Goal: Entertainment & Leisure: Consume media (video, audio)

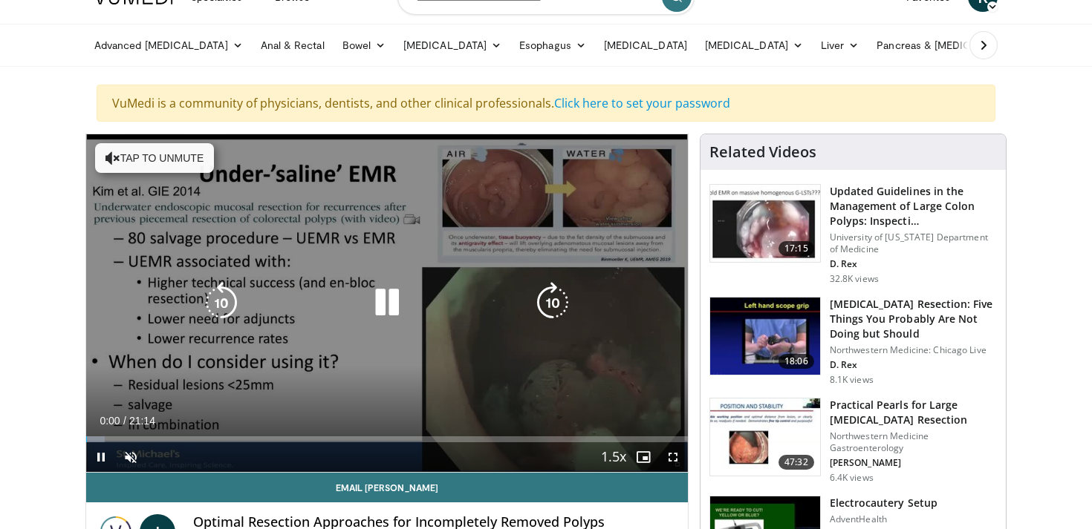
scroll to position [68, 0]
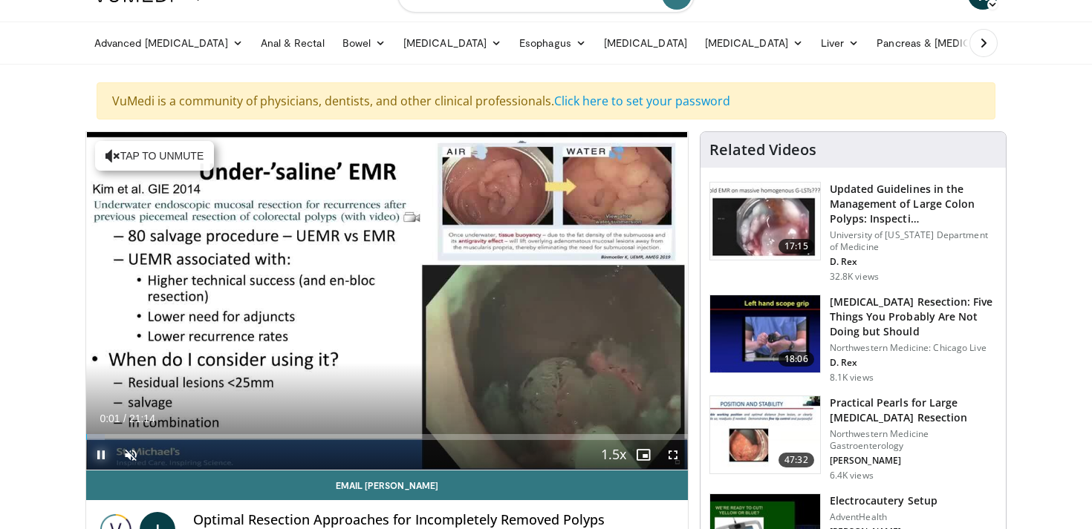
click at [99, 457] on span "Video Player" at bounding box center [101, 455] width 30 height 30
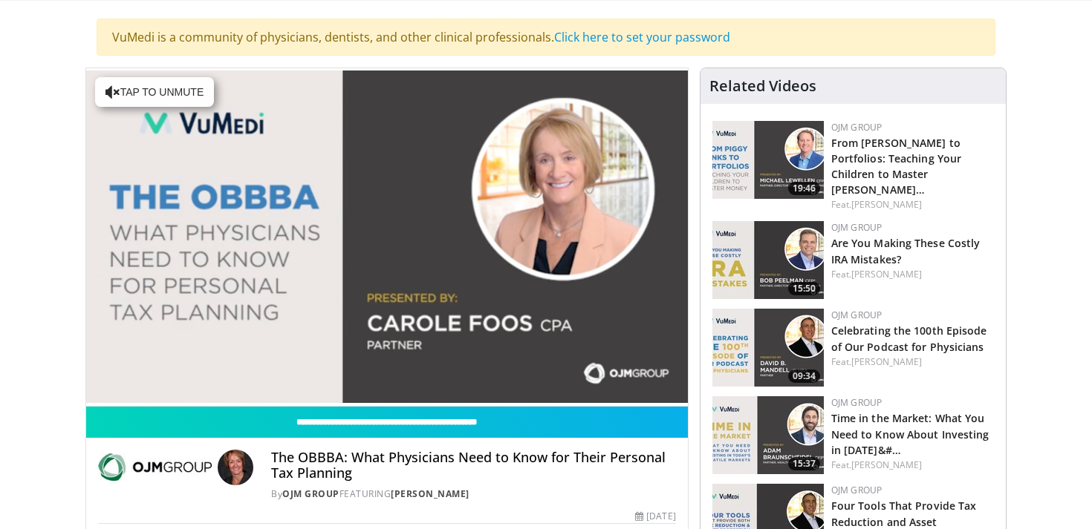
scroll to position [134, 0]
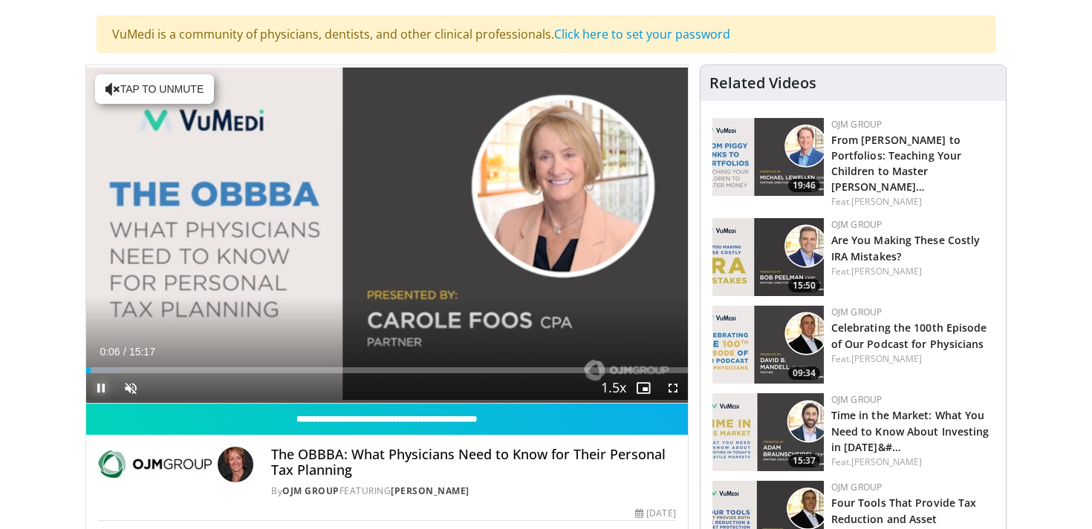
click at [103, 394] on span "Video Player" at bounding box center [101, 388] width 30 height 30
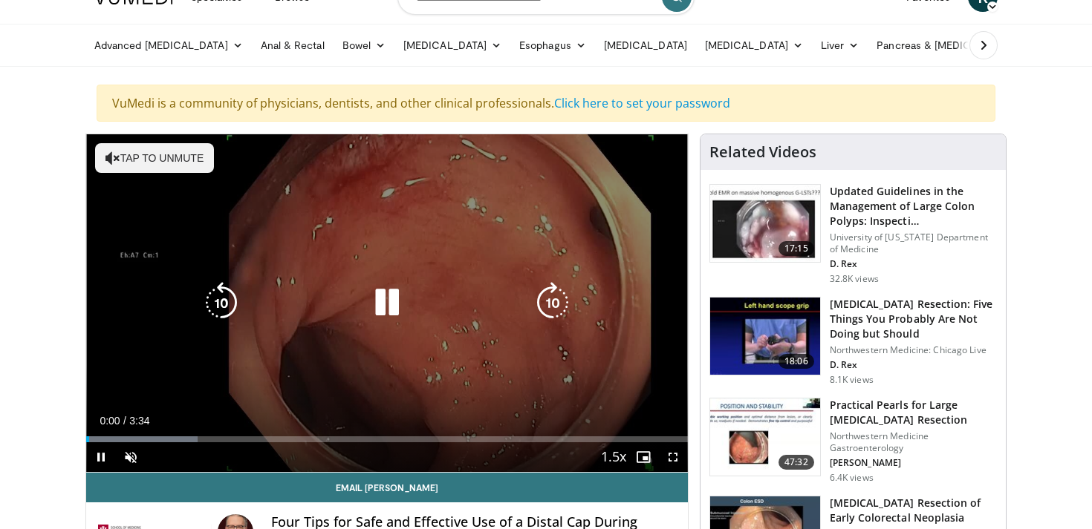
scroll to position [66, 0]
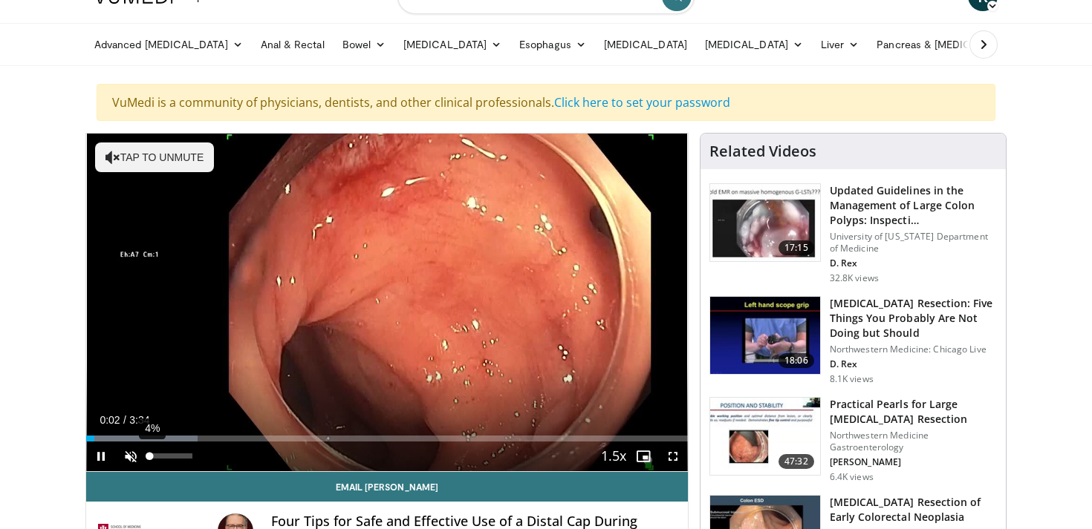
click at [149, 456] on div "Volume Level" at bounding box center [149, 456] width 0 height 5
click at [162, 457] on div "28%" at bounding box center [170, 456] width 42 height 5
click at [158, 457] on div "Volume Level" at bounding box center [155, 456] width 13 height 5
